Goal: Entertainment & Leisure: Consume media (video, audio)

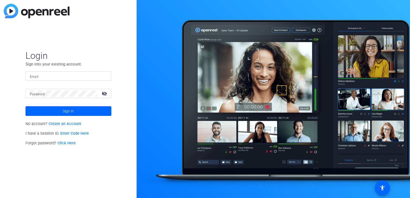
click at [54, 78] on input "Email" at bounding box center [68, 76] width 77 height 6
paste input "[PERSON_NAME][EMAIL_ADDRESS][PERSON_NAME][DOMAIN_NAME]"
type input "[PERSON_NAME][EMAIL_ADDRESS][PERSON_NAME][DOMAIN_NAME]"
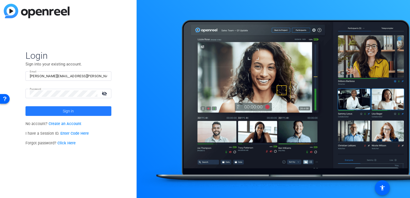
click at [72, 112] on span "Sign in" at bounding box center [68, 110] width 11 height 13
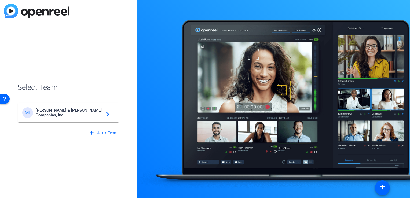
click at [102, 113] on span "[PERSON_NAME] & [PERSON_NAME] Companies, Inc." at bounding box center [69, 113] width 67 height 10
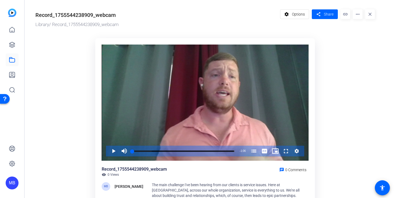
scroll to position [27, 0]
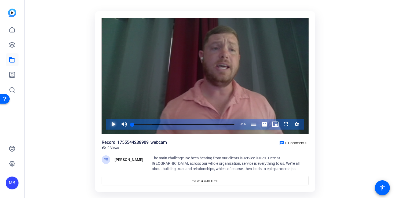
click at [108, 127] on span "Video Player" at bounding box center [108, 124] width 0 height 11
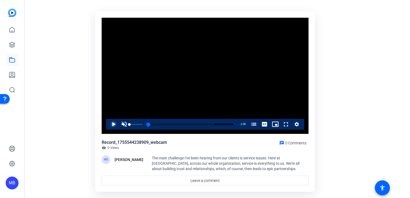
drag, startPoint x: 146, startPoint y: 125, endPoint x: 123, endPoint y: 125, distance: 22.8
click at [123, 125] on div "Play Unmute 0% Current Time 0:00 / Duration 1:06 Loaded : 76.40% 0:00 0:00 What…" at bounding box center [205, 124] width 198 height 11
click at [129, 124] on div "Volume Level" at bounding box center [129, 124] width 0 height 1
click at [124, 124] on span "Video Player" at bounding box center [124, 124] width 11 height 11
drag, startPoint x: 140, startPoint y: 124, endPoint x: 129, endPoint y: 124, distance: 11.3
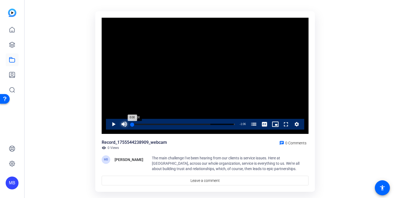
click at [129, 124] on div "Loaded : 76.40% 0:00 0:00 What's the challenge facing the insurance industry? (…" at bounding box center [182, 124] width 107 height 11
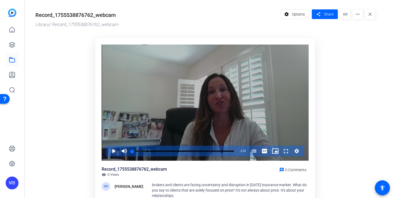
click at [108, 150] on span "Video Player" at bounding box center [108, 151] width 0 height 11
